Goal: Check status: Check status

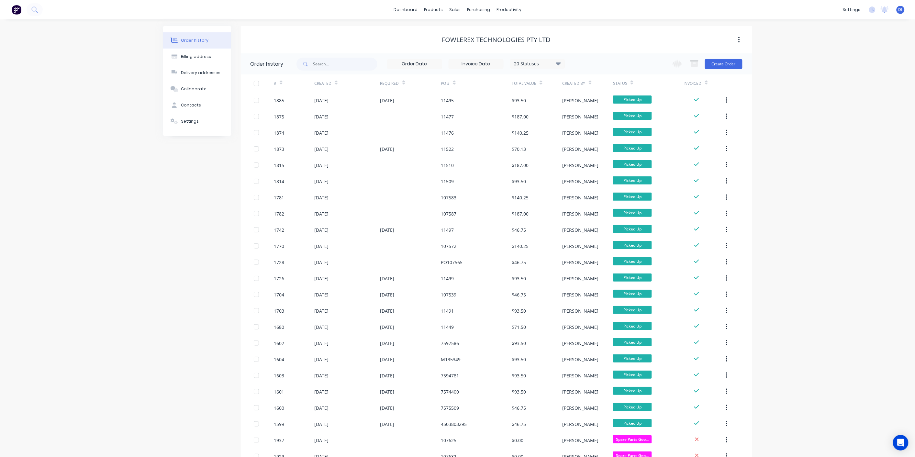
click at [20, 10] on img at bounding box center [17, 10] width 10 height 10
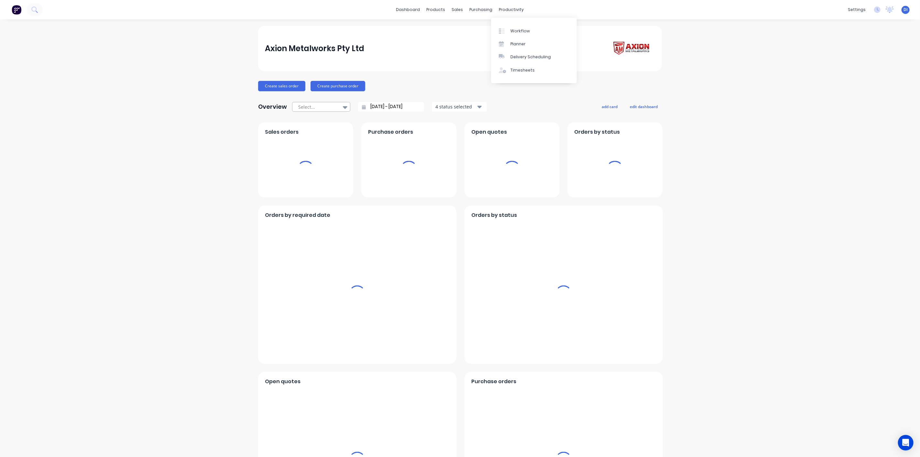
click at [344, 106] on icon at bounding box center [345, 107] width 5 height 3
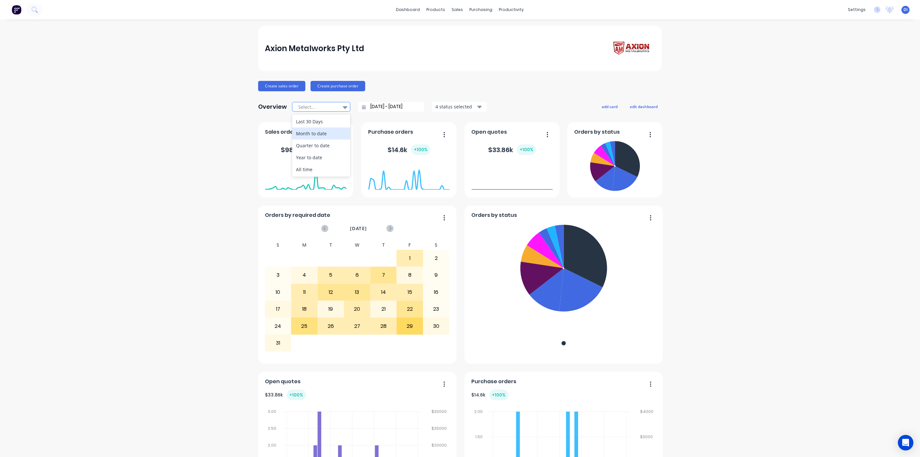
click at [316, 134] on div "Month to date" at bounding box center [321, 133] width 58 height 12
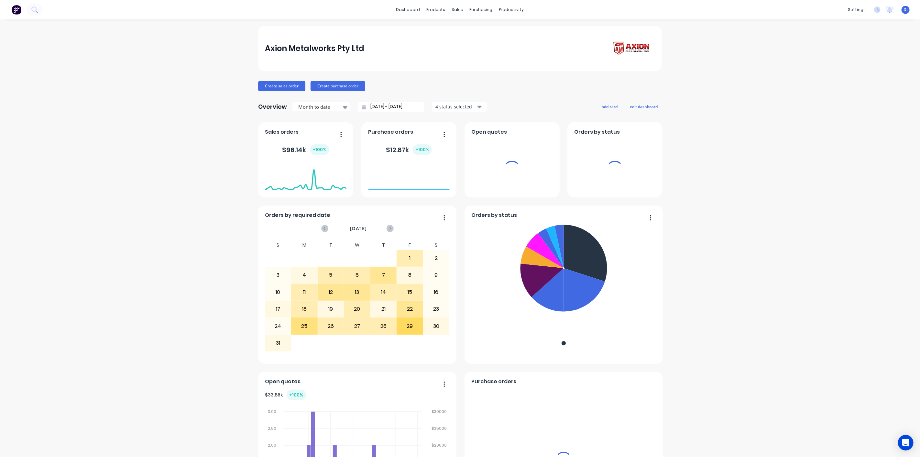
drag, startPoint x: 198, startPoint y: 173, endPoint x: 238, endPoint y: 139, distance: 52.4
click at [198, 173] on div "Axion Metalworks Pty Ltd Create sales order Create purchase order Overview Mont…" at bounding box center [460, 361] width 920 height 670
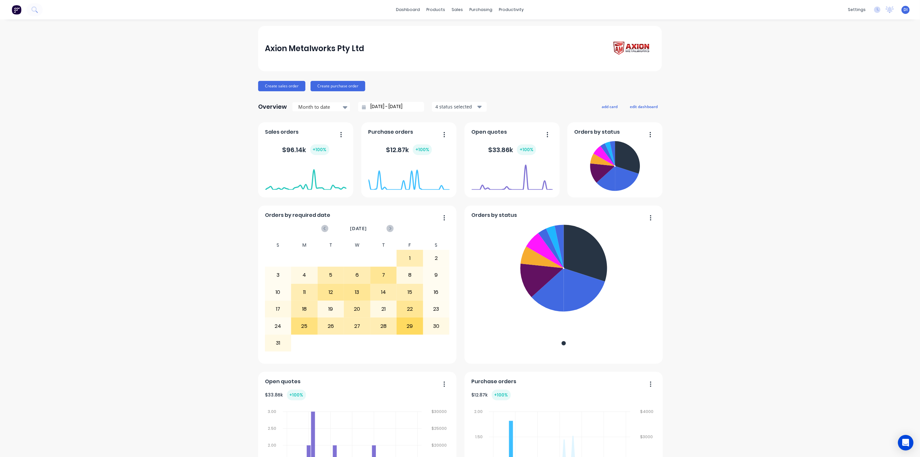
click at [489, 48] on div "Axion Metalworks Pty Ltd" at bounding box center [460, 48] width 390 height 18
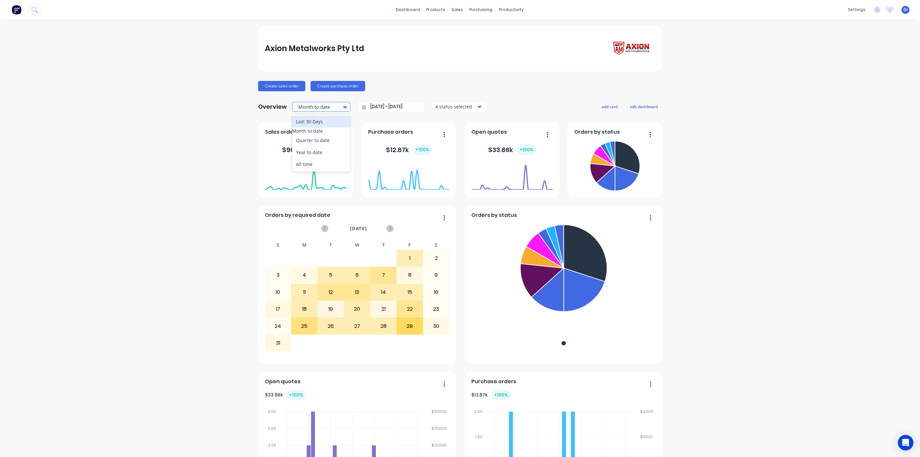
click at [336, 108] on div "Month to date" at bounding box center [318, 107] width 45 height 10
click at [309, 142] on div "Quarter to date" at bounding box center [321, 140] width 58 height 12
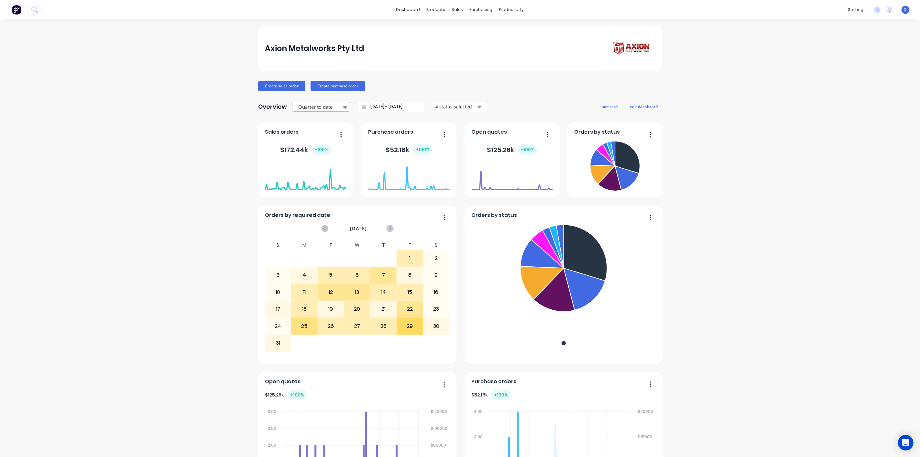
click at [334, 108] on div at bounding box center [318, 107] width 41 height 8
click at [321, 157] on div "Year to date" at bounding box center [321, 152] width 58 height 12
type input "[DATE] - [DATE]"
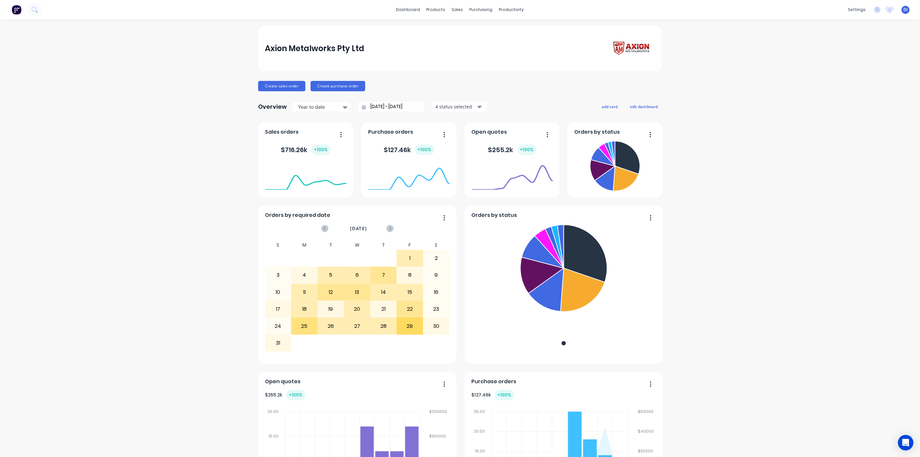
click at [395, 108] on input "[DATE] - [DATE]" at bounding box center [394, 107] width 56 height 10
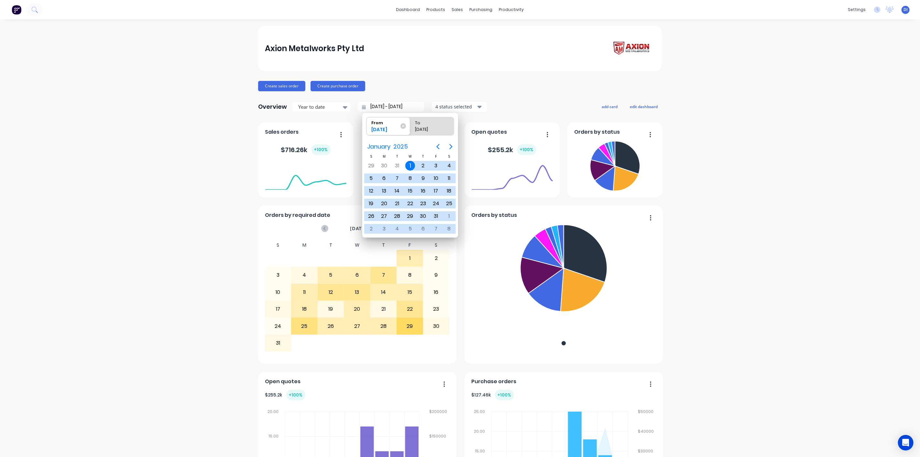
click at [391, 126] on div "[DATE]" at bounding box center [385, 130] width 33 height 9
click at [367, 126] on input "From [DATE]" at bounding box center [367, 126] width 0 height 18
click at [451, 146] on icon "Next page" at bounding box center [451, 146] width 3 height 5
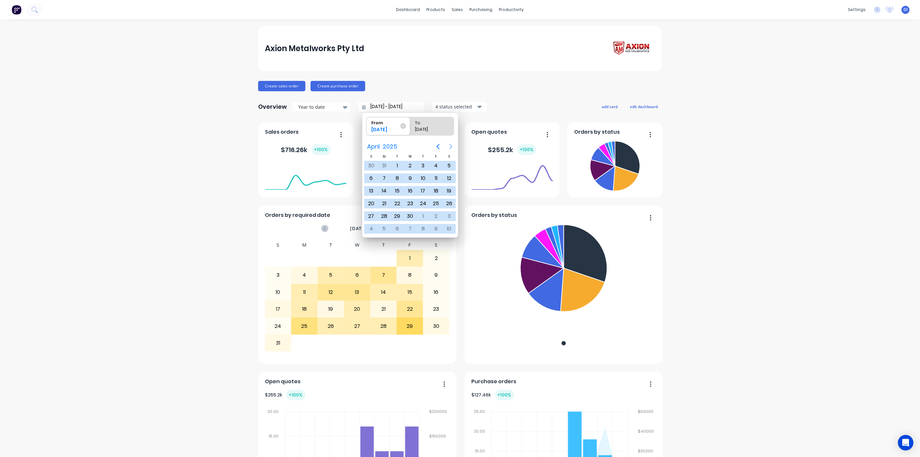
click at [451, 146] on icon "Next page" at bounding box center [451, 146] width 3 height 5
click at [173, 131] on div "Axion Metalworks Pty Ltd Create sales order Create purchase order Overview Year…" at bounding box center [460, 361] width 920 height 670
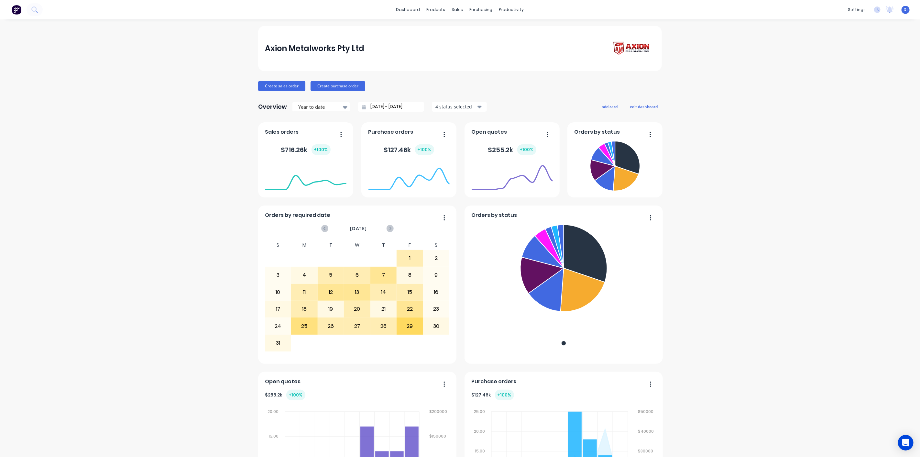
click at [186, 121] on div "Axion Metalworks Pty Ltd Create sales order Create purchase order Overview Year…" at bounding box center [460, 361] width 920 height 670
click at [15, 6] on img at bounding box center [17, 10] width 10 height 10
